Goal: Task Accomplishment & Management: Manage account settings

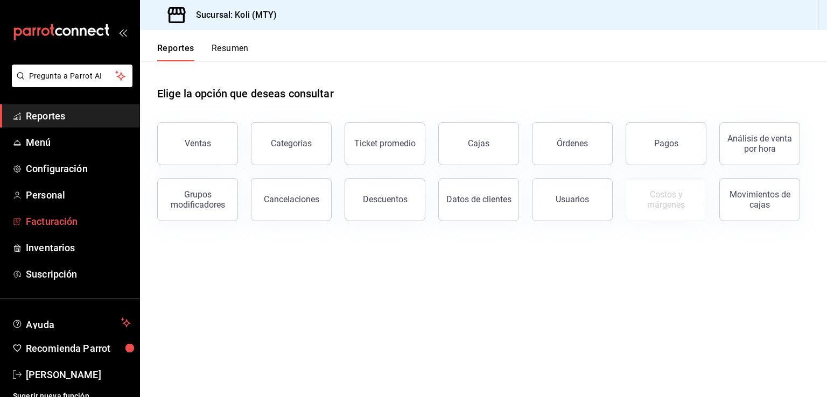
click at [60, 219] on span "Facturación" at bounding box center [78, 221] width 105 height 15
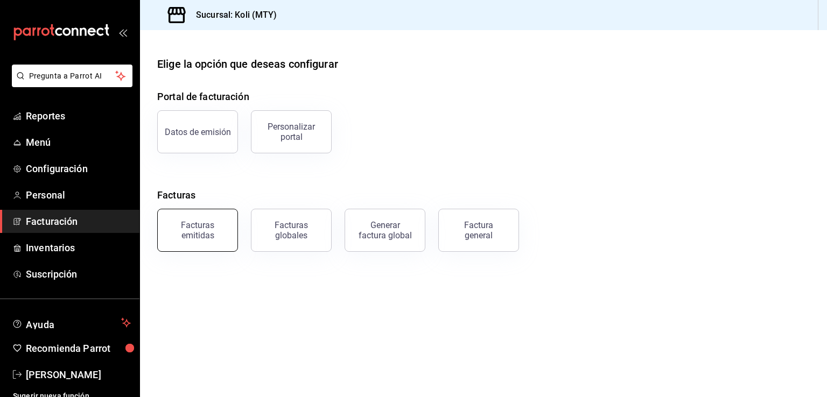
click at [198, 240] on button "Facturas emitidas" at bounding box center [197, 230] width 81 height 43
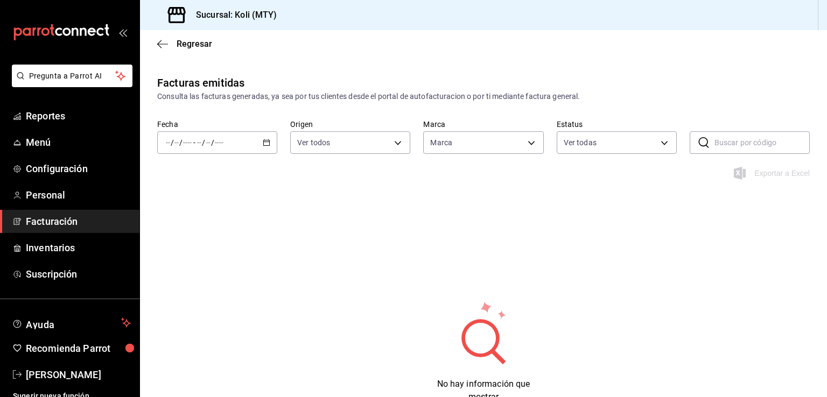
type input "d0121fda-d2d9-471b-a553-6c3ebe72ecf1"
click at [194, 146] on span "-" at bounding box center [194, 142] width 2 height 9
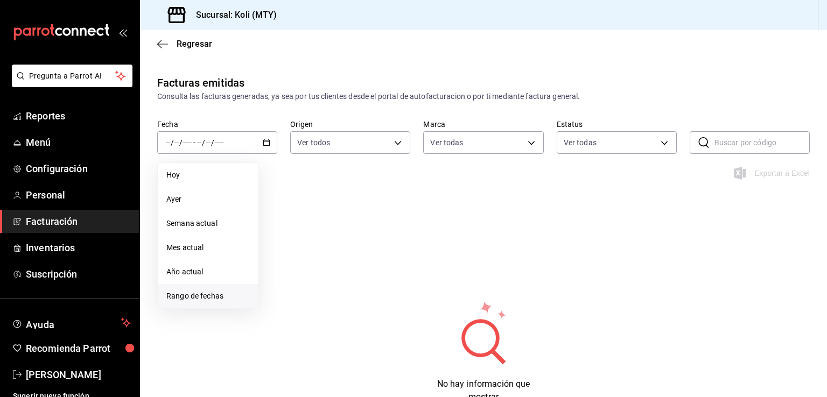
click at [196, 296] on span "Rango de fechas" at bounding box center [207, 296] width 83 height 11
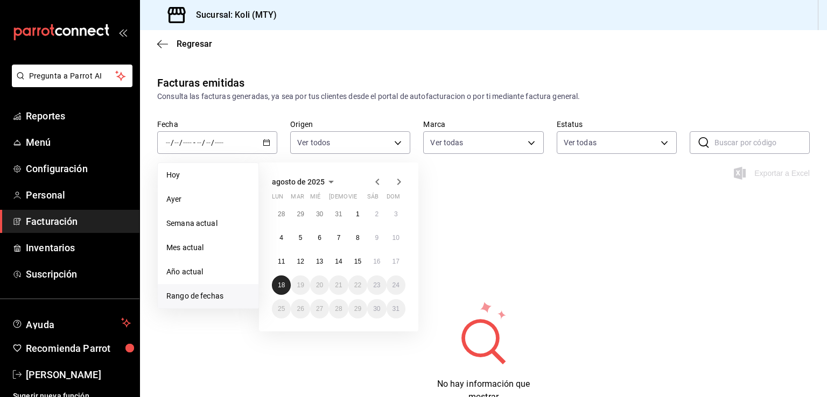
click at [286, 282] on button "18" at bounding box center [281, 285] width 19 height 19
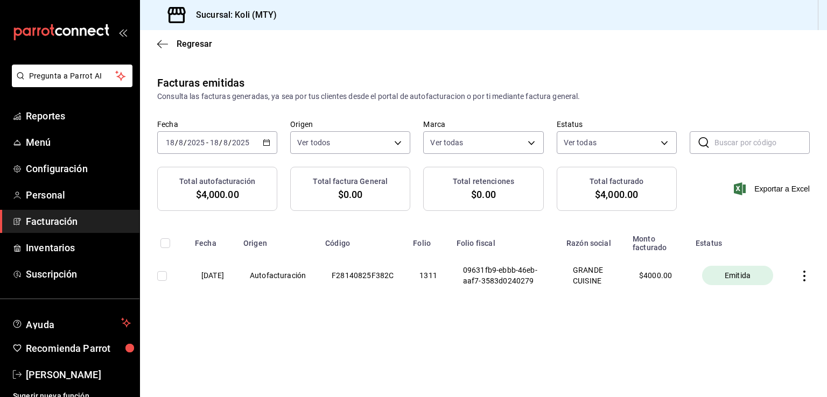
click at [806, 276] on icon "button" at bounding box center [804, 276] width 11 height 11
click at [764, 306] on div "Cancelar factura" at bounding box center [755, 304] width 55 height 9
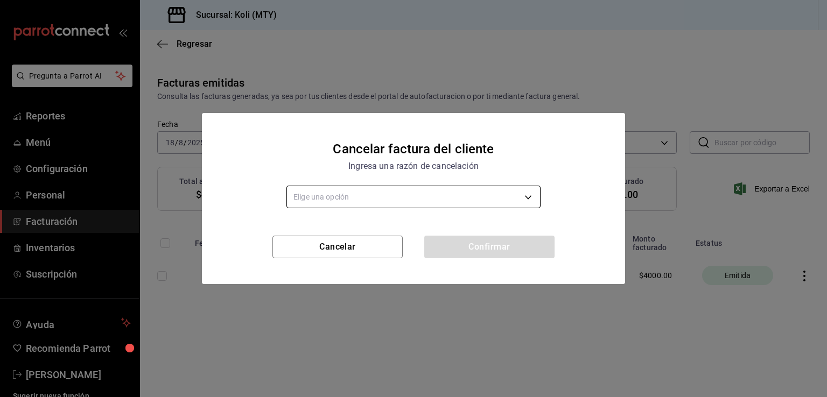
click at [434, 186] on body "Pregunta a Parrot AI Reportes Menú Configuración Personal Facturación Inventari…" at bounding box center [413, 198] width 827 height 397
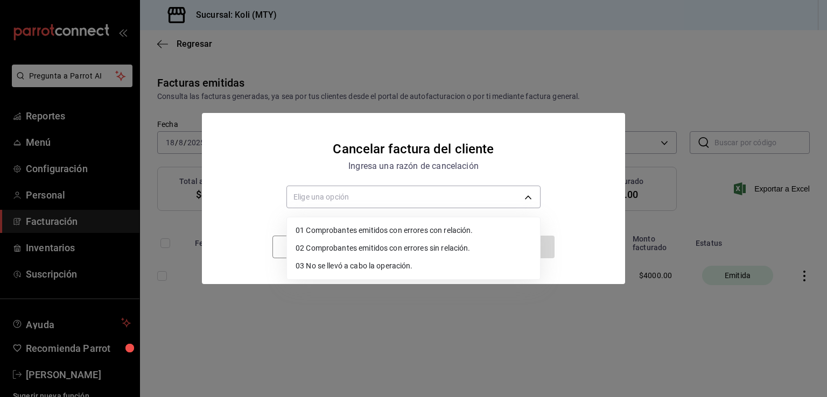
click at [355, 244] on li "02 Comprobantes emitidos con errores sin relación." at bounding box center [413, 249] width 253 height 18
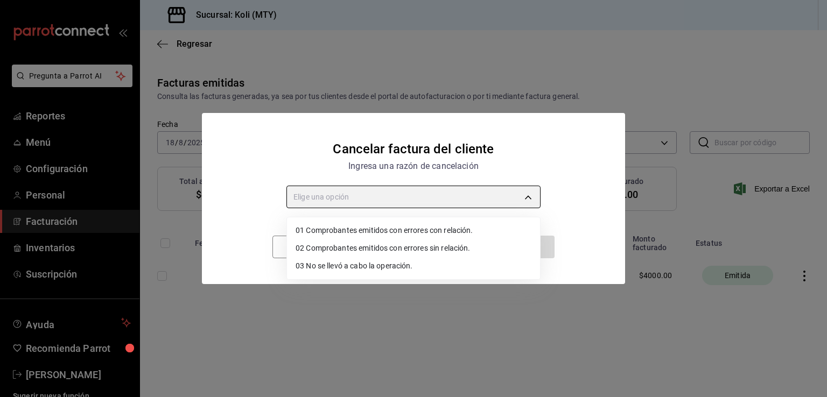
type input "RECEIPT_UNRELATED_ERRORS"
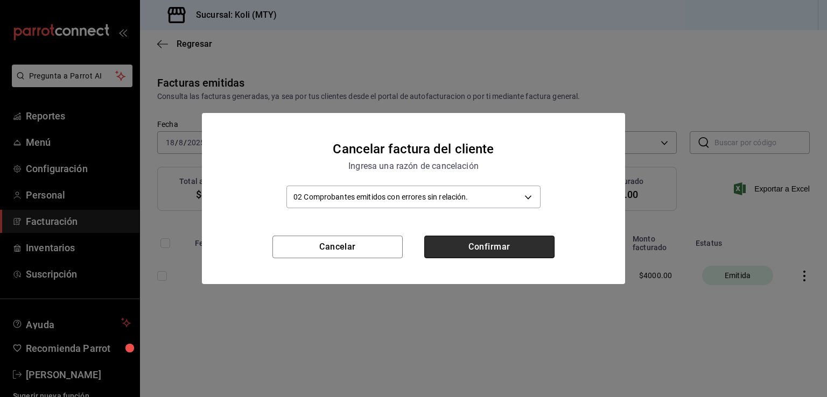
click at [471, 244] on button "Confirmar" at bounding box center [489, 247] width 130 height 23
